Goal: Information Seeking & Learning: Learn about a topic

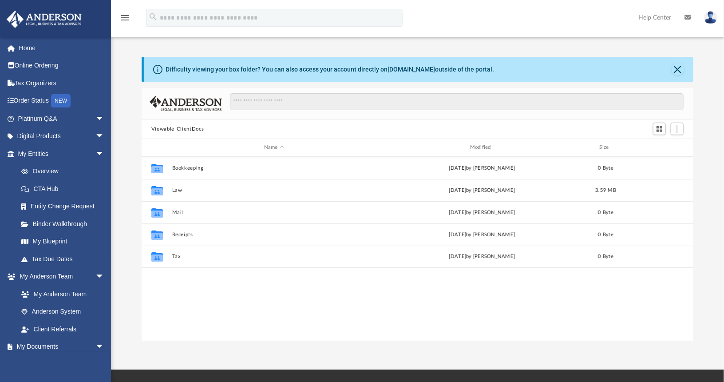
scroll to position [195, 545]
click at [95, 136] on span "arrow_drop_down" at bounding box center [104, 136] width 18 height 18
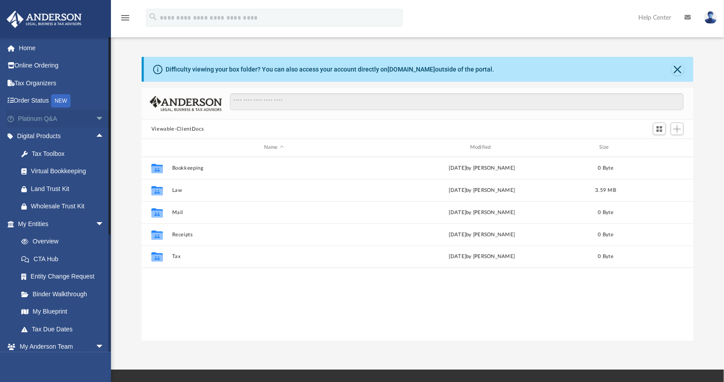
click at [98, 119] on span "arrow_drop_down" at bounding box center [104, 119] width 18 height 18
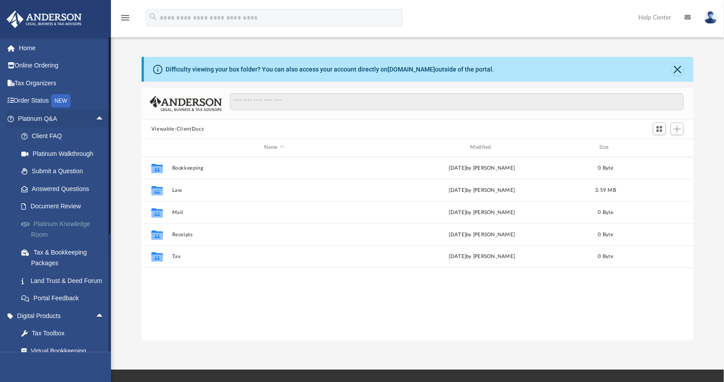
click at [85, 226] on link "Platinum Knowledge Room" at bounding box center [64, 229] width 105 height 28
click at [56, 224] on link "Platinum Knowledge Room" at bounding box center [64, 229] width 105 height 28
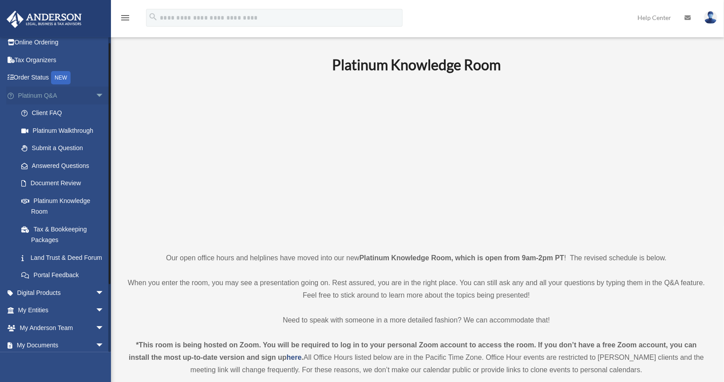
scroll to position [4, 0]
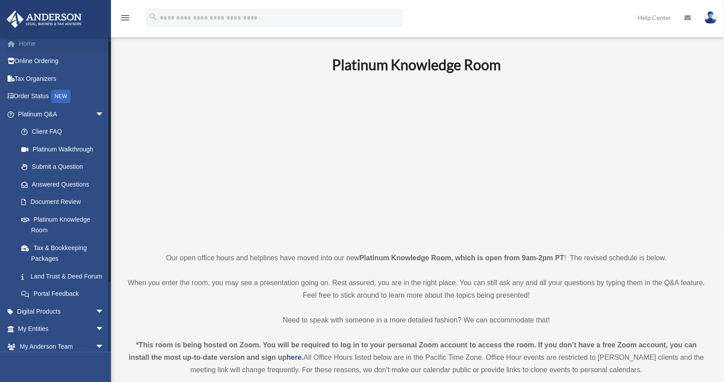
click at [28, 48] on link "Home" at bounding box center [61, 44] width 111 height 18
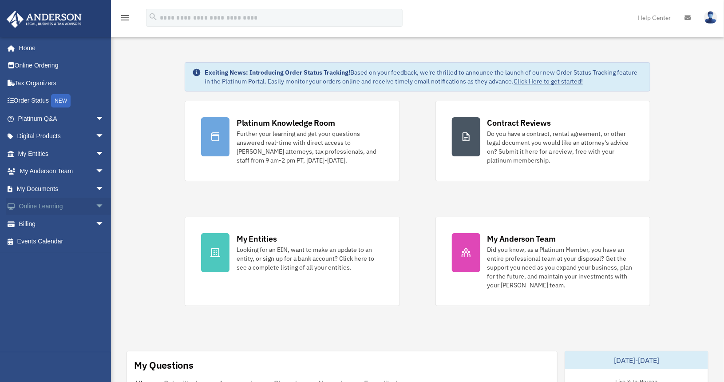
click at [66, 208] on link "Online Learning arrow_drop_down" at bounding box center [61, 207] width 111 height 18
click at [95, 206] on span "arrow_drop_down" at bounding box center [104, 207] width 18 height 18
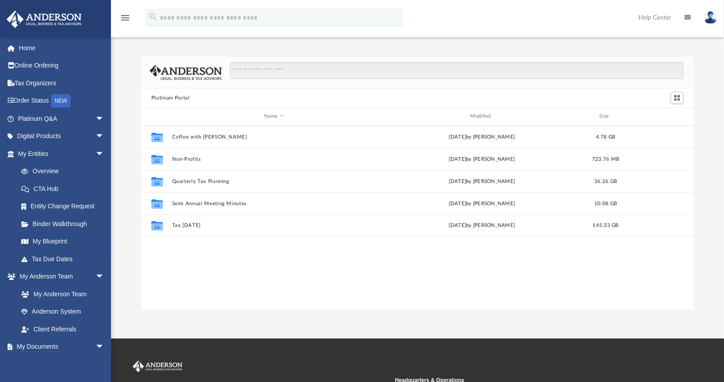
scroll to position [195, 545]
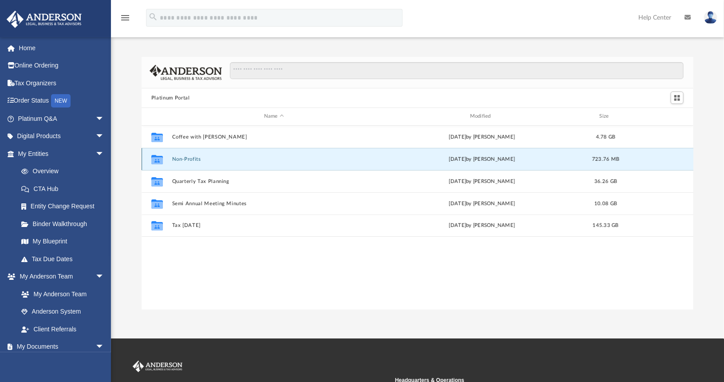
click at [184, 159] on button "Non-Profits" at bounding box center [274, 159] width 204 height 6
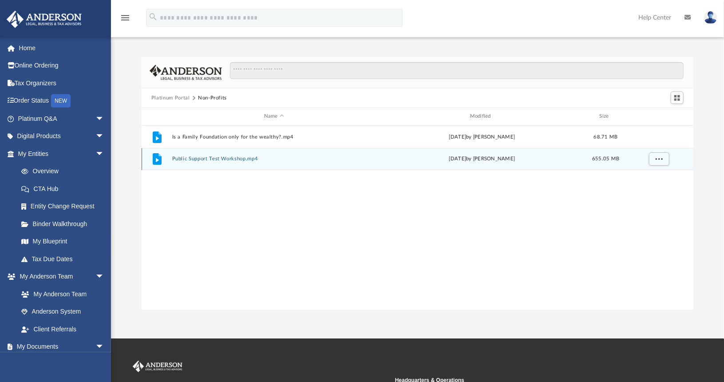
click at [188, 159] on button "Public Support Test Workshop.mp4" at bounding box center [274, 159] width 204 height 6
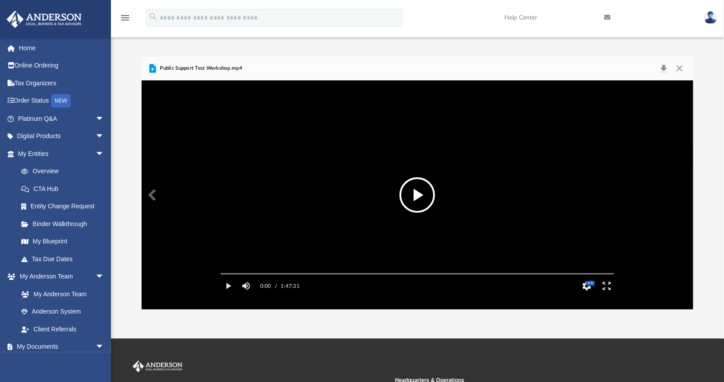
click at [425, 188] on button "File preview" at bounding box center [418, 195] width 36 height 36
click at [230, 295] on button "Pause" at bounding box center [229, 286] width 20 height 18
click at [413, 202] on button "File preview" at bounding box center [418, 195] width 36 height 36
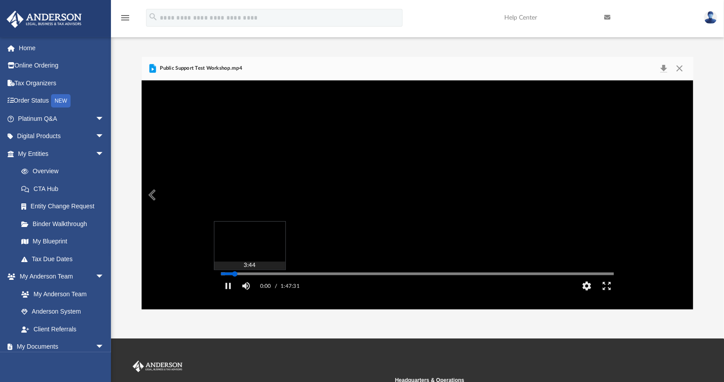
click at [235, 274] on div "Media Slider" at bounding box center [417, 273] width 393 height 1
click at [226, 295] on button "Pause" at bounding box center [229, 286] width 20 height 18
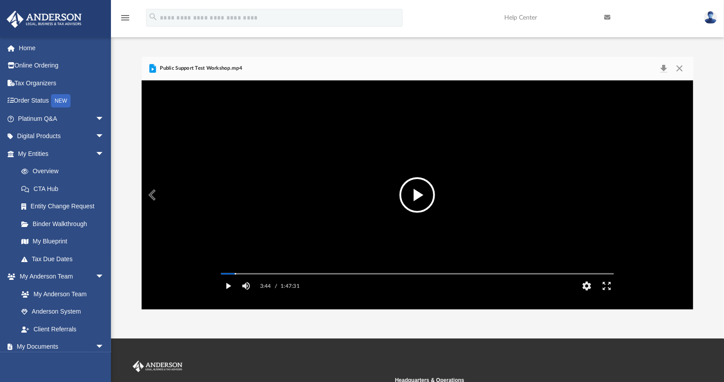
click at [226, 295] on button "Play" at bounding box center [229, 286] width 20 height 18
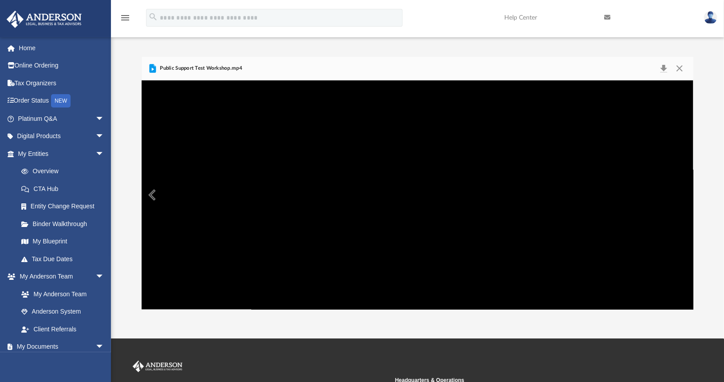
click at [150, 191] on button "Preview" at bounding box center [152, 195] width 20 height 25
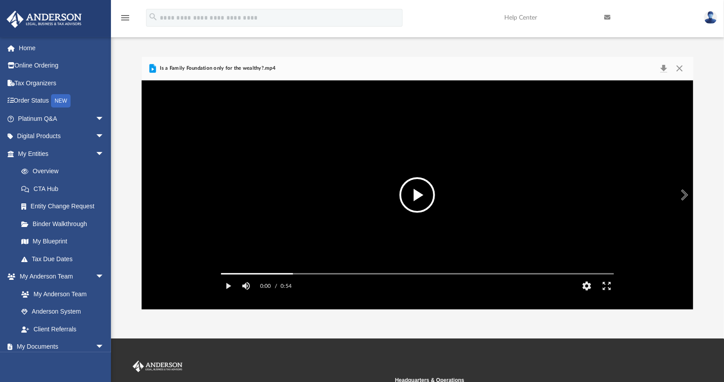
click at [414, 197] on button "File preview" at bounding box center [418, 195] width 36 height 36
click at [588, 295] on button "HD" at bounding box center [587, 286] width 20 height 18
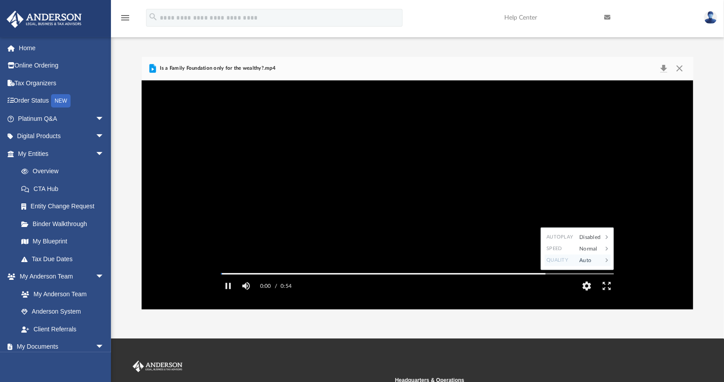
click at [589, 266] on div "Auto" at bounding box center [589, 260] width 28 height 12
click at [589, 266] on div "Auto" at bounding box center [597, 260] width 25 height 12
click at [589, 266] on div "Auto" at bounding box center [589, 260] width 28 height 12
click at [591, 243] on div "480p" at bounding box center [597, 237] width 25 height 12
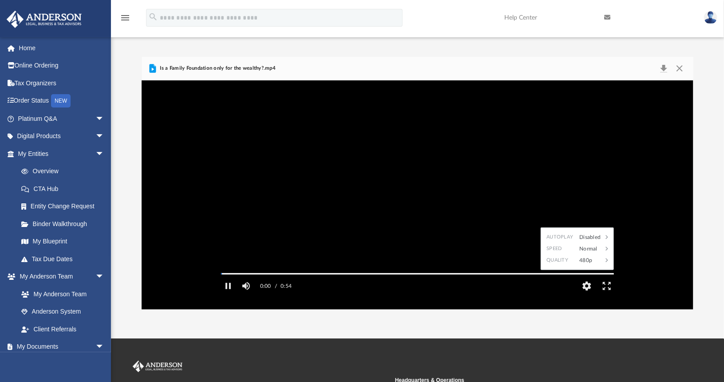
click at [257, 268] on video "File preview" at bounding box center [417, 195] width 407 height 204
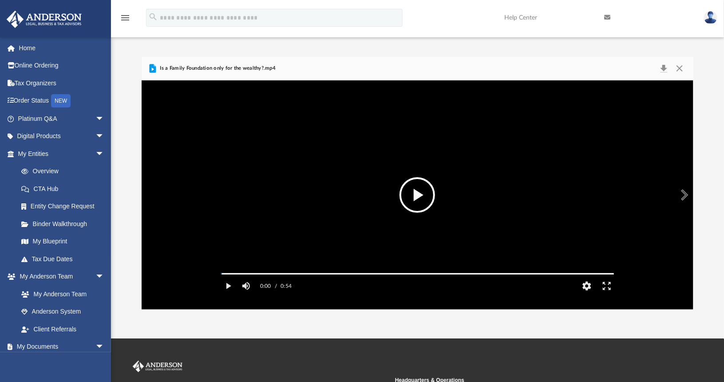
click at [422, 191] on button "File preview" at bounding box center [418, 195] width 36 height 36
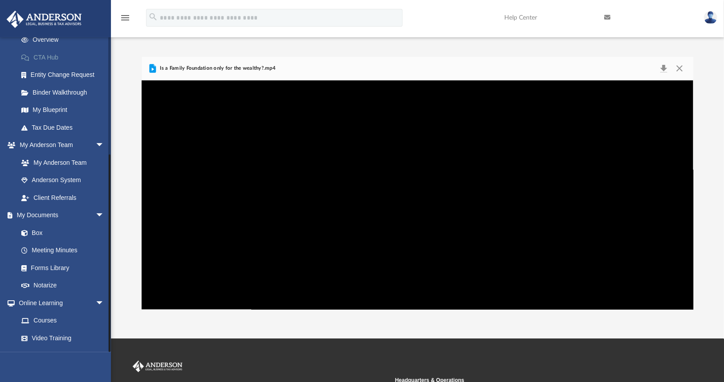
scroll to position [180, 0]
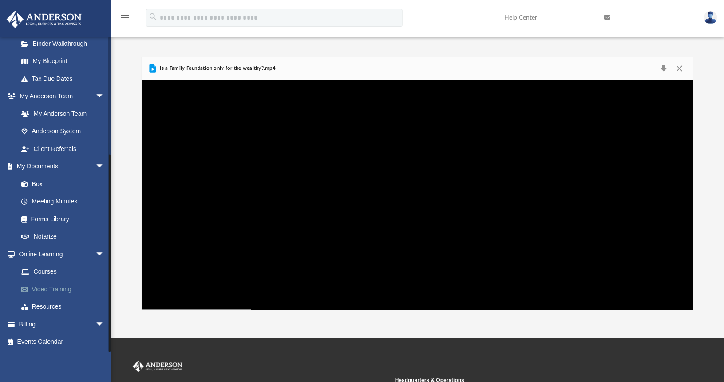
click at [50, 292] on link "Video Training" at bounding box center [64, 289] width 105 height 18
click at [64, 290] on link "Video Training" at bounding box center [64, 289] width 105 height 18
click at [42, 274] on link "Courses" at bounding box center [64, 272] width 105 height 18
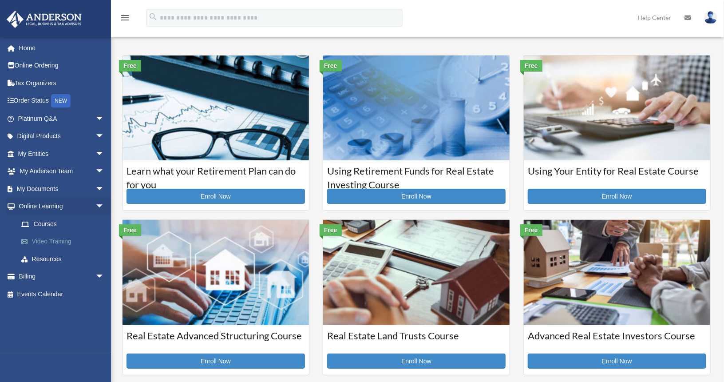
click at [64, 242] on link "Video Training" at bounding box center [64, 242] width 105 height 18
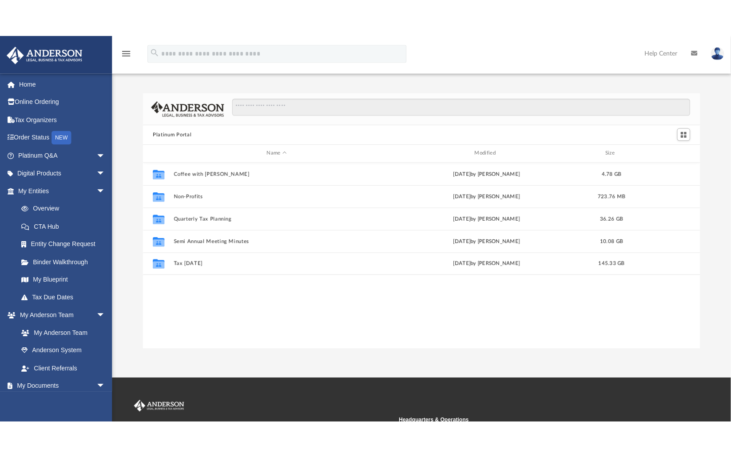
scroll to position [195, 545]
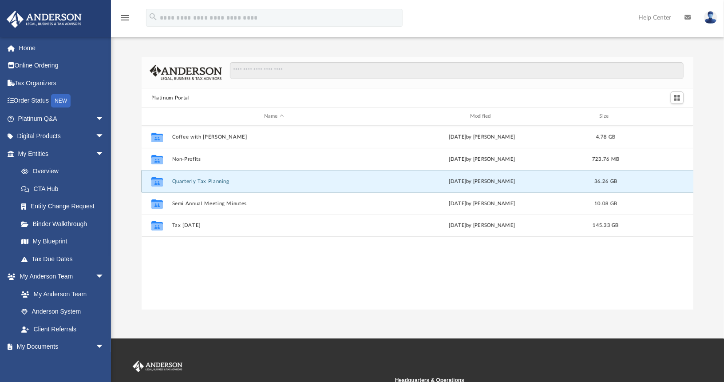
click at [201, 181] on button "Quarterly Tax Planning" at bounding box center [274, 182] width 204 height 6
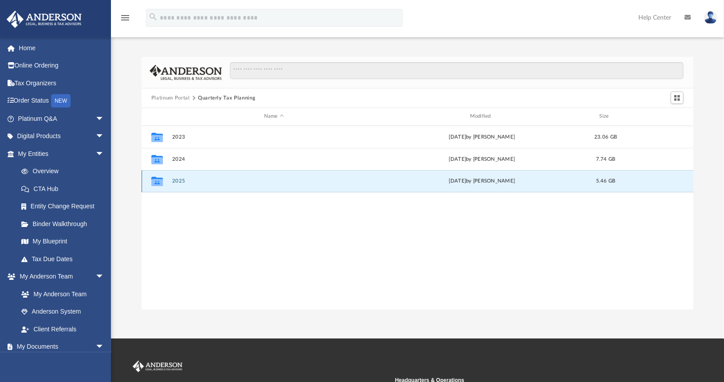
click at [177, 181] on button "2025" at bounding box center [274, 181] width 204 height 6
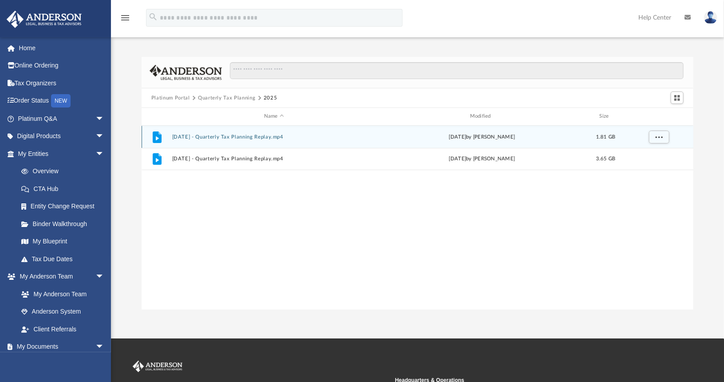
click at [157, 139] on icon "grid" at bounding box center [157, 138] width 3 height 4
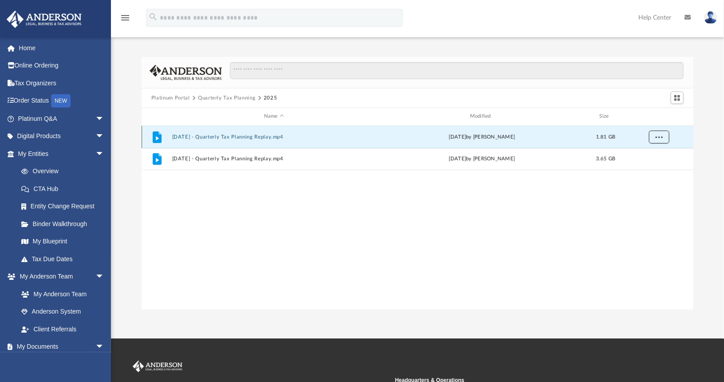
click at [658, 137] on span "More options" at bounding box center [659, 136] width 7 height 5
click at [648, 155] on li "Preview" at bounding box center [652, 154] width 26 height 9
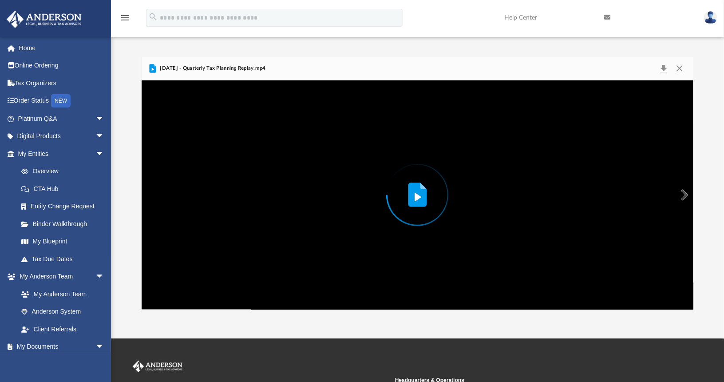
drag, startPoint x: 418, startPoint y: 153, endPoint x: 338, endPoint y: 183, distance: 85.5
click at [338, 183] on div "Preview" at bounding box center [418, 194] width 552 height 229
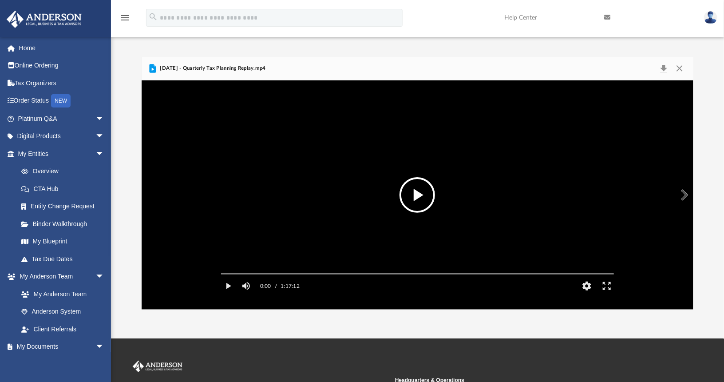
drag, startPoint x: 338, startPoint y: 183, endPoint x: 416, endPoint y: 204, distance: 80.8
click at [416, 204] on button "File preview" at bounding box center [418, 195] width 36 height 36
click at [587, 295] on button "HD" at bounding box center [587, 286] width 20 height 18
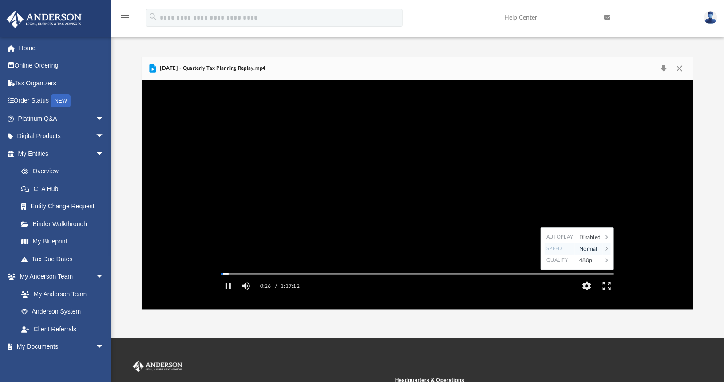
click at [594, 254] on div "Normal" at bounding box center [589, 249] width 28 height 12
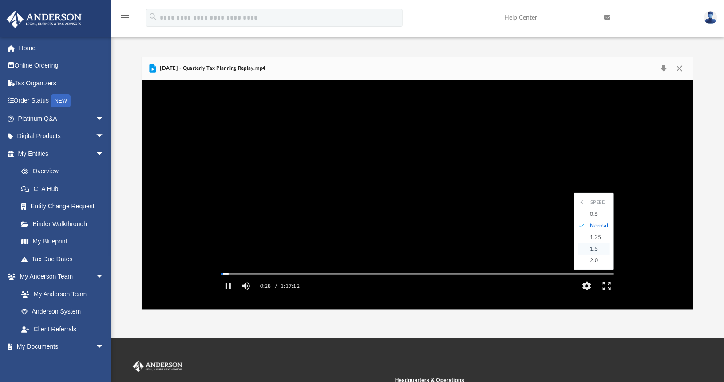
click at [596, 254] on div "1.5" at bounding box center [598, 249] width 24 height 12
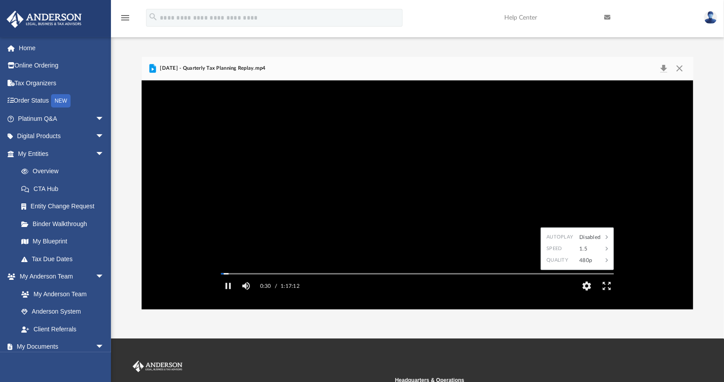
click at [661, 220] on div "Autoplay Disabled Speed 1.5 Quality 480p Subtitles/CC Off Audio Autoplay Disabl…" at bounding box center [418, 194] width 552 height 229
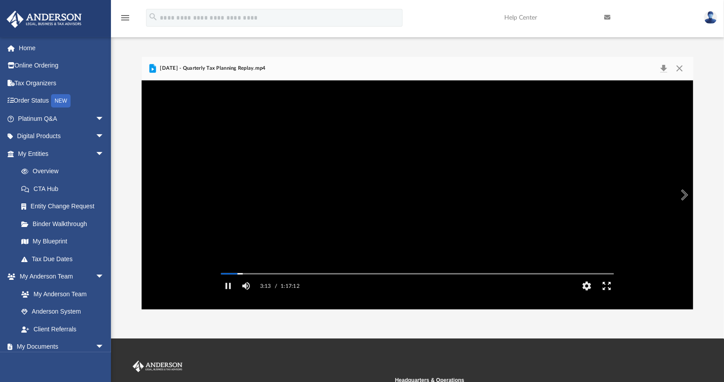
click at [611, 295] on button "Enter fullscreen" at bounding box center [607, 286] width 20 height 18
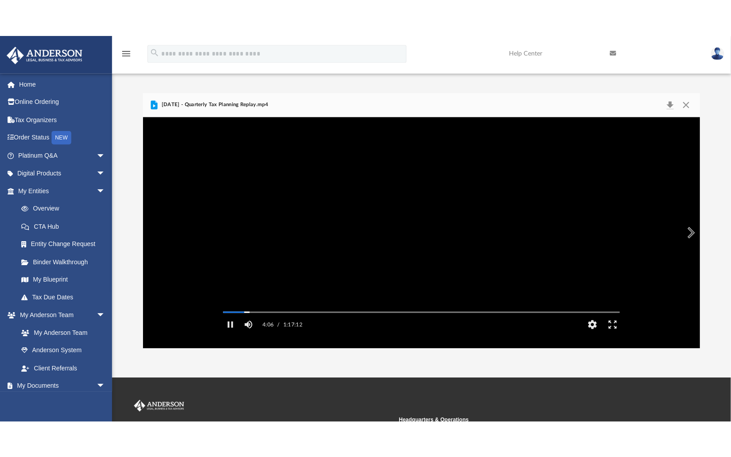
scroll to position [7, 7]
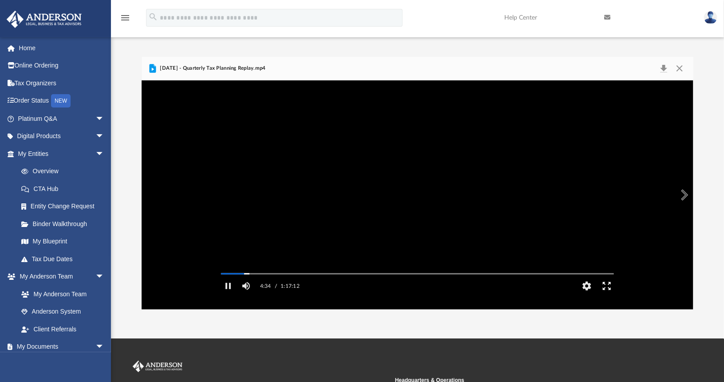
click at [601, 295] on button "Enter fullscreen" at bounding box center [607, 286] width 20 height 18
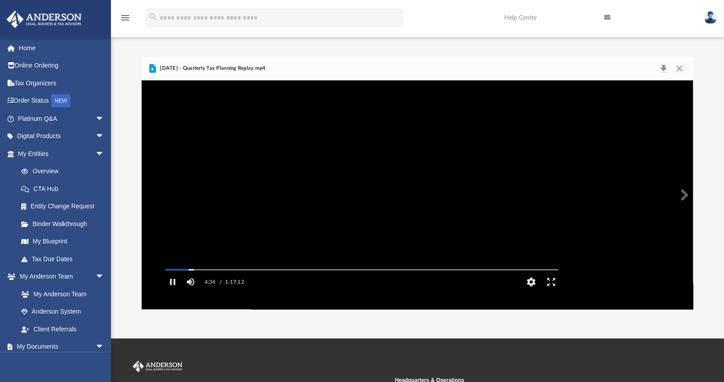
scroll to position [195, 551]
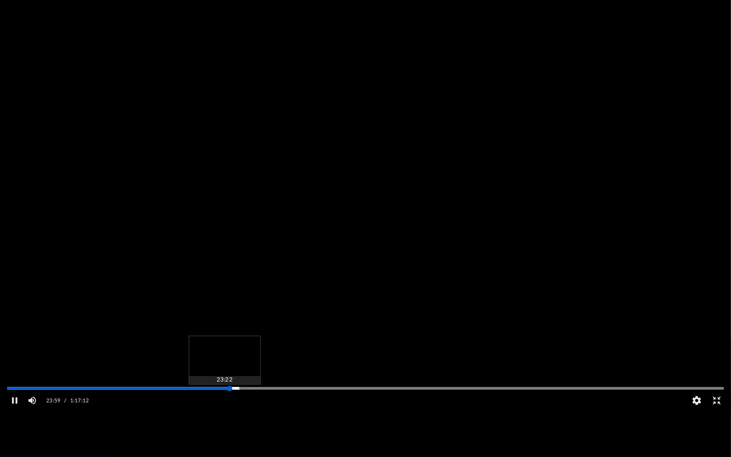
click at [222, 381] on div "Media Slider" at bounding box center [365, 388] width 731 height 7
click at [222, 381] on div "Media Slider" at bounding box center [365, 388] width 717 height 1
click at [215, 381] on div "Media Slider" at bounding box center [365, 388] width 717 height 1
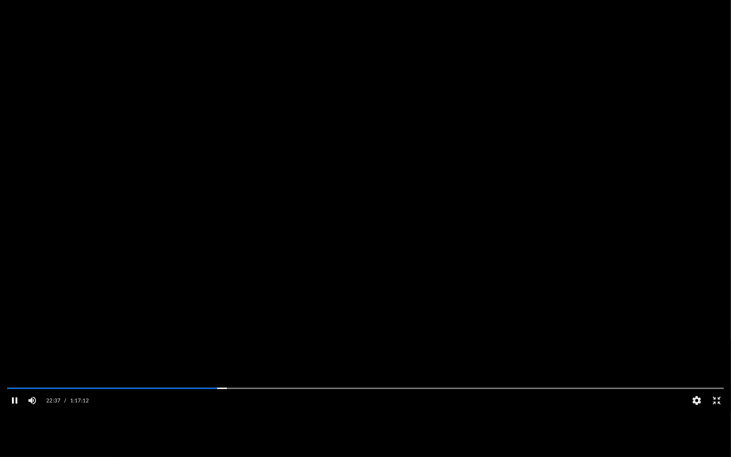
click at [13, 381] on button "Pause" at bounding box center [14, 401] width 20 height 18
click at [13, 381] on button "Play" at bounding box center [14, 401] width 20 height 18
click at [13, 381] on button "Pause" at bounding box center [14, 401] width 20 height 18
click at [16, 381] on button "Play" at bounding box center [14, 401] width 20 height 18
click at [15, 381] on button "Pause" at bounding box center [14, 401] width 20 height 18
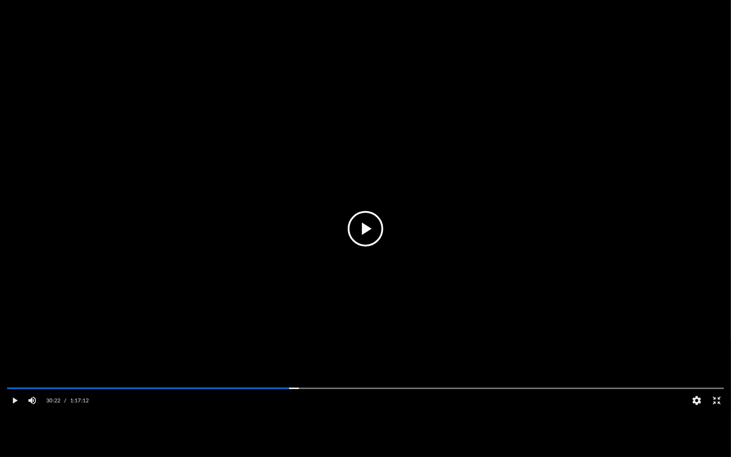
click at [362, 231] on button "File preview" at bounding box center [366, 229] width 36 height 36
click at [16, 381] on button "Play" at bounding box center [14, 401] width 20 height 18
click at [16, 381] on button "Pause" at bounding box center [14, 401] width 20 height 18
click at [362, 223] on button "File preview" at bounding box center [366, 229] width 36 height 36
click at [20, 381] on button "Pause" at bounding box center [14, 401] width 20 height 18
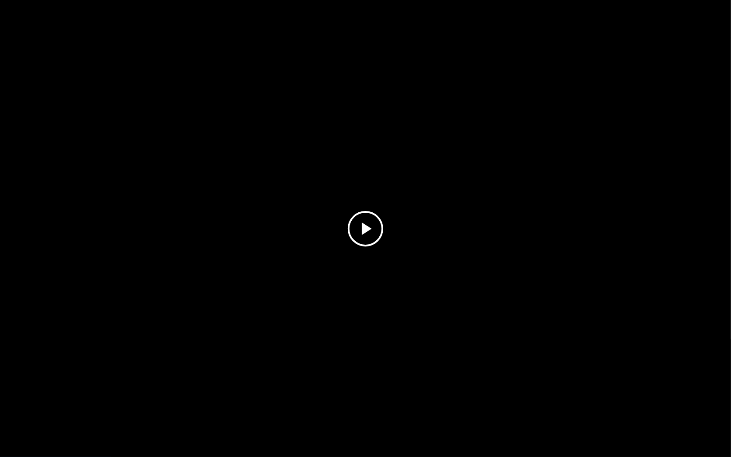
click at [362, 234] on button "File preview" at bounding box center [366, 229] width 36 height 36
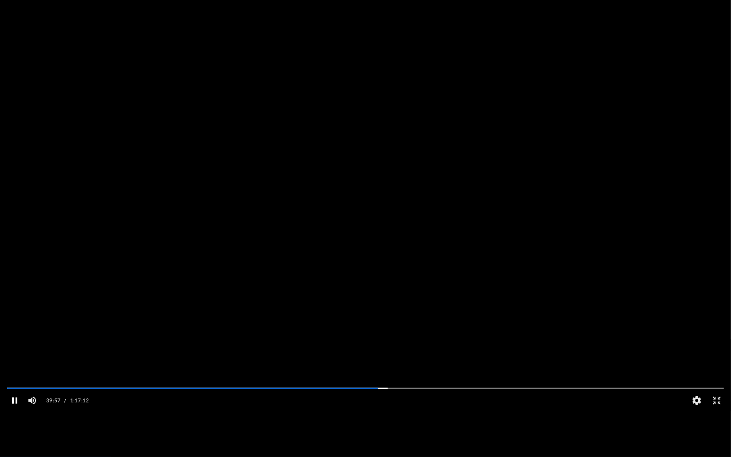
click at [8, 381] on button "Pause" at bounding box center [14, 401] width 20 height 18
click at [374, 240] on button "File preview" at bounding box center [366, 229] width 36 height 36
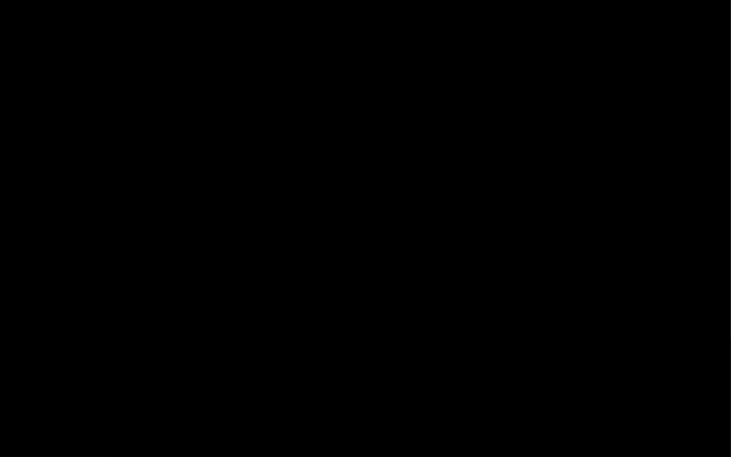
click at [372, 238] on video "File preview" at bounding box center [365, 229] width 731 height 366
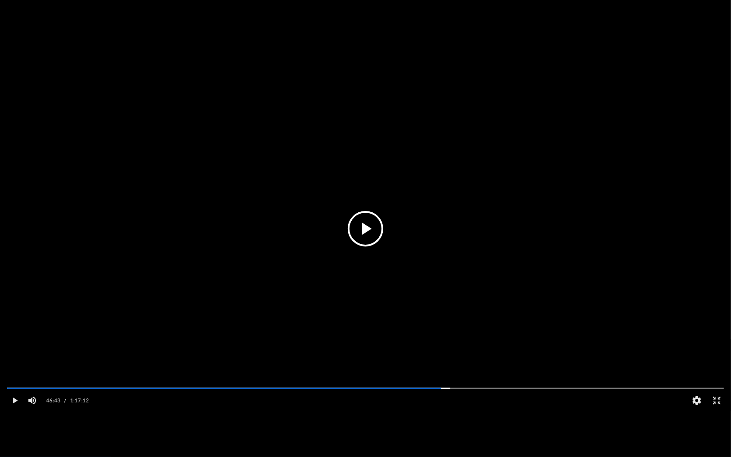
click at [371, 231] on button "File preview" at bounding box center [366, 229] width 36 height 36
click at [8, 381] on button "Pause" at bounding box center [14, 401] width 20 height 18
click at [353, 242] on video "File preview" at bounding box center [365, 229] width 731 height 366
drag, startPoint x: 353, startPoint y: 242, endPoint x: 237, endPoint y: 254, distance: 116.5
click at [237, 254] on video "File preview" at bounding box center [365, 229] width 731 height 366
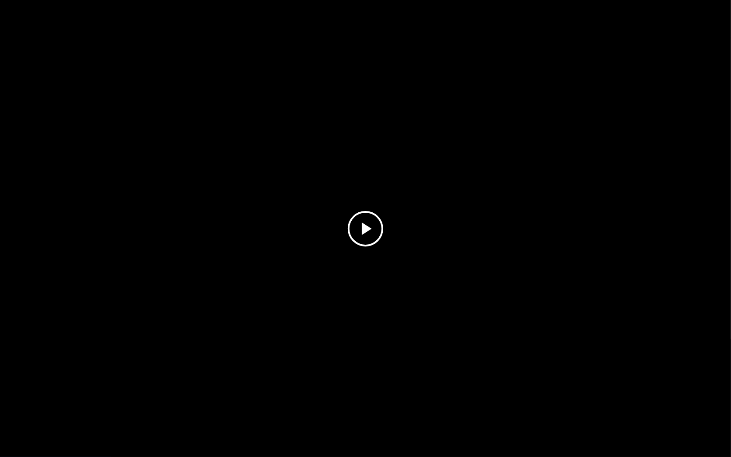
click at [358, 214] on button "File preview" at bounding box center [366, 229] width 36 height 36
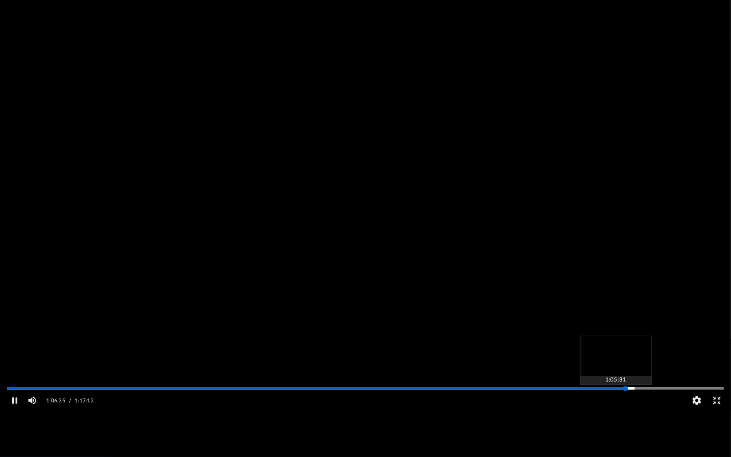
click at [616, 381] on div "Media Slider" at bounding box center [724, 388] width 717 height 7
click at [614, 381] on div "Media Slider" at bounding box center [365, 388] width 717 height 1
click at [604, 381] on div "Media Slider" at bounding box center [365, 388] width 717 height 1
click at [597, 381] on div "Media Slider" at bounding box center [365, 388] width 717 height 1
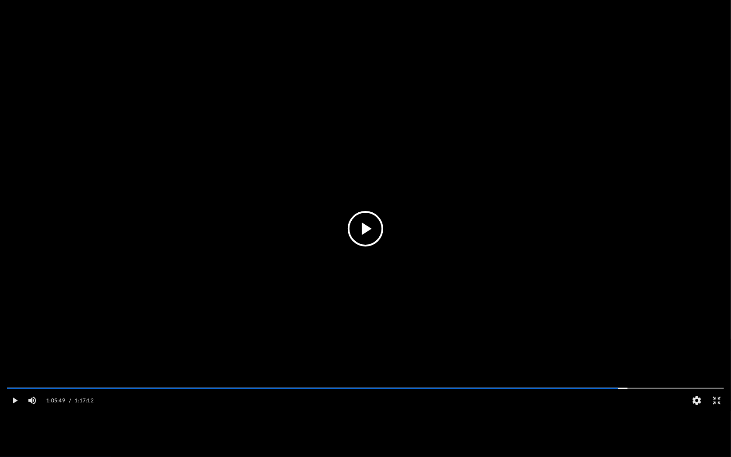
click at [361, 228] on button "File preview" at bounding box center [366, 229] width 36 height 36
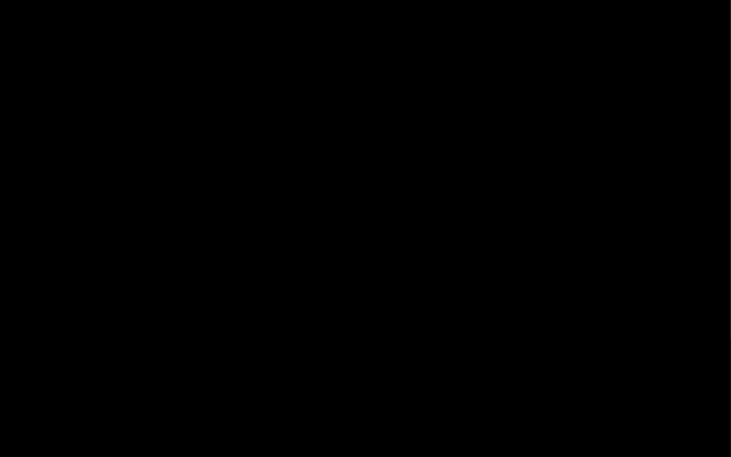
click at [361, 228] on video "File preview" at bounding box center [365, 229] width 731 height 366
click at [376, 221] on button "File preview" at bounding box center [366, 229] width 36 height 36
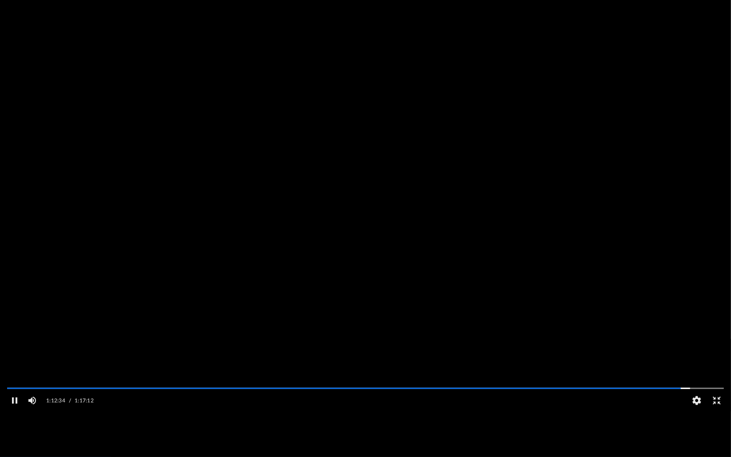
click at [317, 228] on video "File preview" at bounding box center [365, 229] width 731 height 366
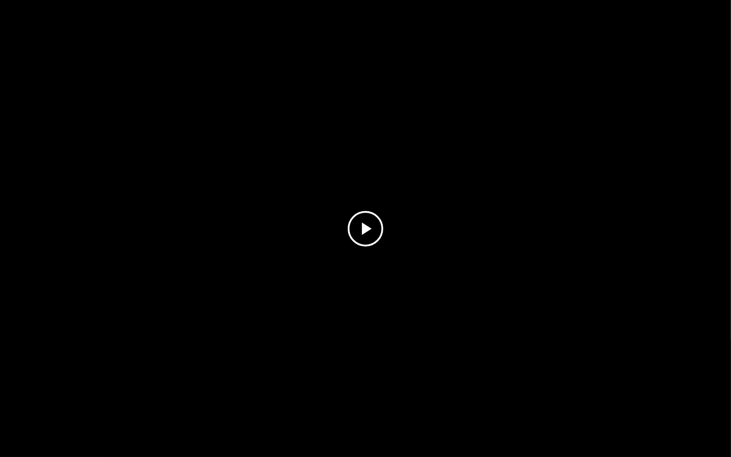
click at [369, 231] on button "File preview" at bounding box center [366, 229] width 36 height 36
click at [351, 230] on video "File preview" at bounding box center [365, 229] width 731 height 366
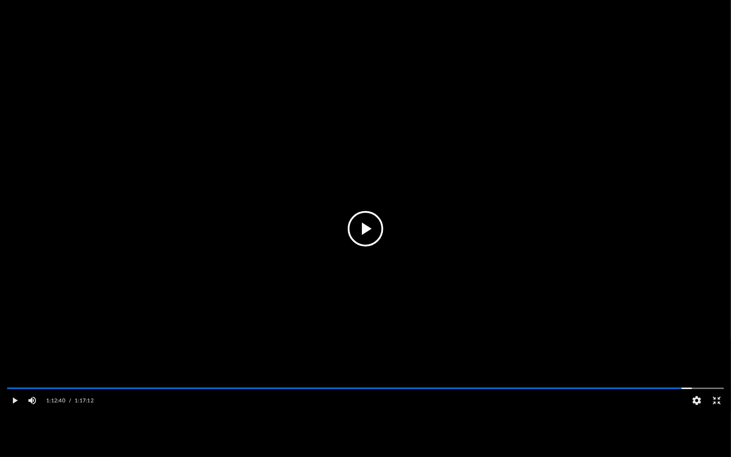
click at [354, 240] on button "File preview" at bounding box center [366, 229] width 36 height 36
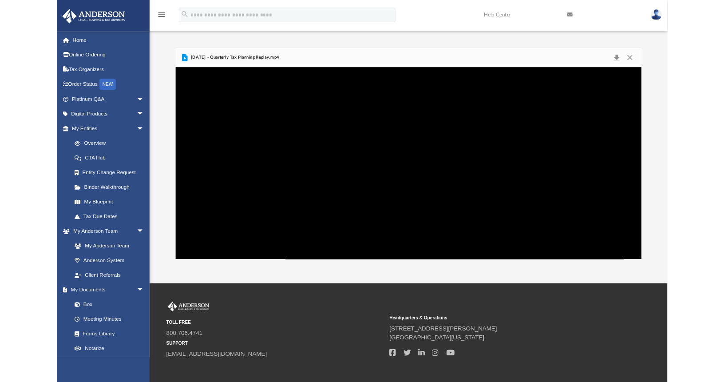
scroll to position [7, 7]
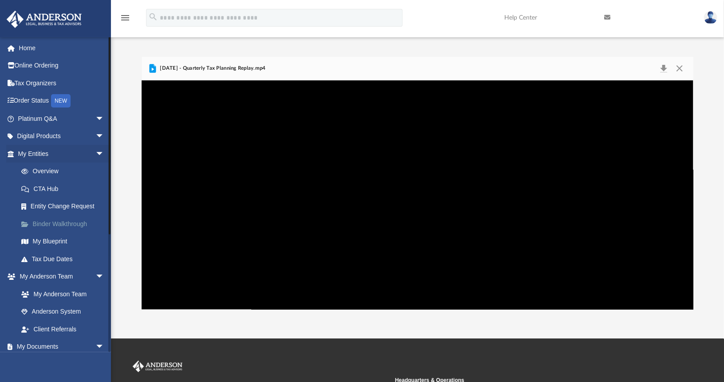
click at [61, 225] on link "Binder Walkthrough" at bounding box center [64, 224] width 105 height 18
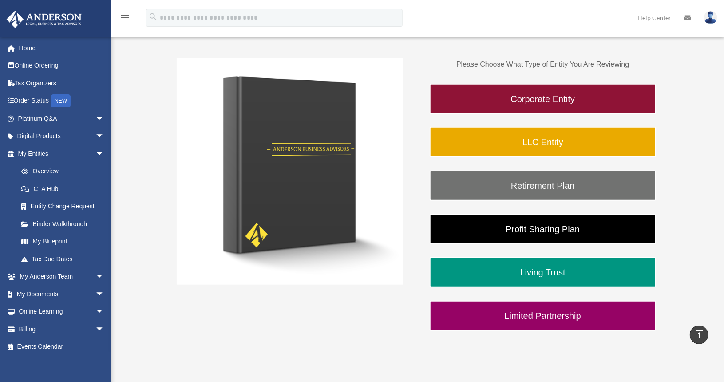
scroll to position [123, 0]
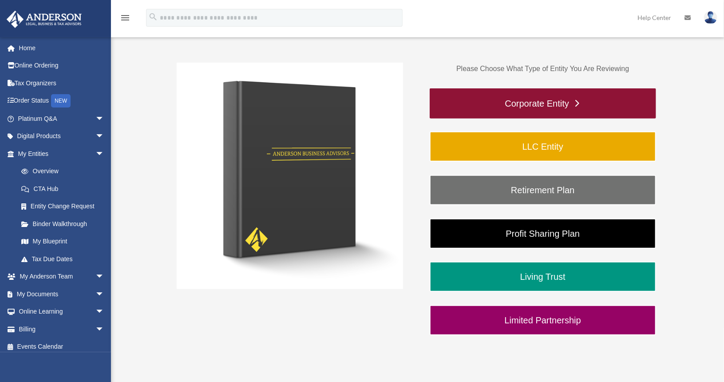
click at [496, 109] on link "Corporate Entity" at bounding box center [543, 103] width 226 height 30
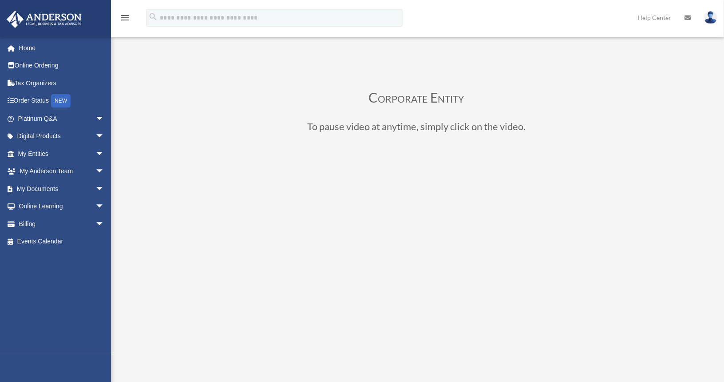
click at [568, 91] on h3 "Corporate Entity" at bounding box center [417, 100] width 480 height 18
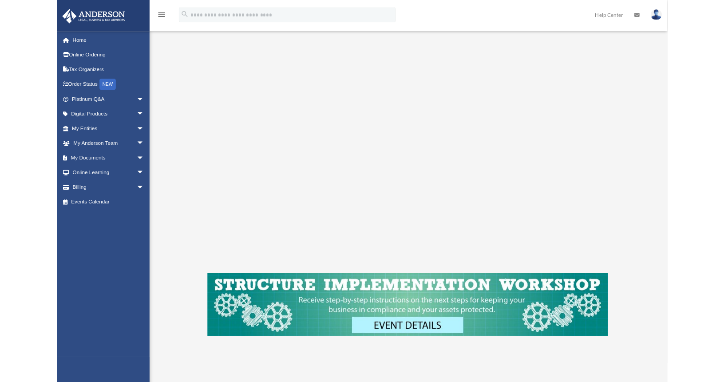
scroll to position [105, 0]
